Goal: Find specific fact: Find specific fact

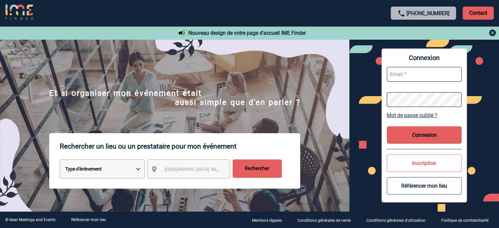
type input "ydeclercq@ime-groupe.com"
click at [401, 135] on button "Connexion" at bounding box center [424, 134] width 75 height 17
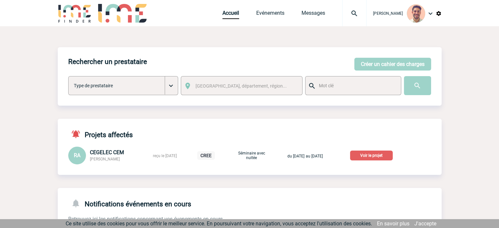
click at [393, 158] on p "Voir le projet" at bounding box center [371, 156] width 43 height 10
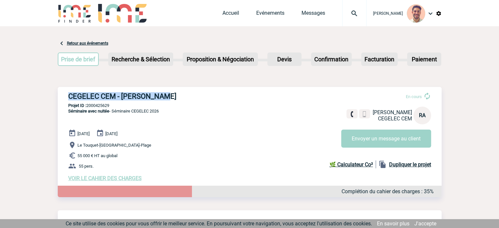
drag, startPoint x: 181, startPoint y: 98, endPoint x: 66, endPoint y: 99, distance: 115.2
click at [66, 99] on div "CEGELEC CEM - [PERSON_NAME] En cours [PERSON_NAME] CEGELEC CEM RA Envoyer un me…" at bounding box center [250, 137] width 384 height 100
copy h3 "CEGELEC CEM - [PERSON_NAME]"
drag, startPoint x: 114, startPoint y: 105, endPoint x: 87, endPoint y: 105, distance: 26.9
click at [87, 105] on p "Projet ID : 2000425629" at bounding box center [250, 105] width 384 height 5
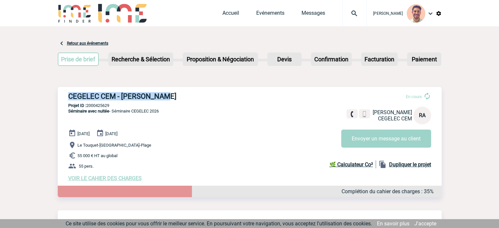
copy p "2000425629"
